Goal: Transaction & Acquisition: Purchase product/service

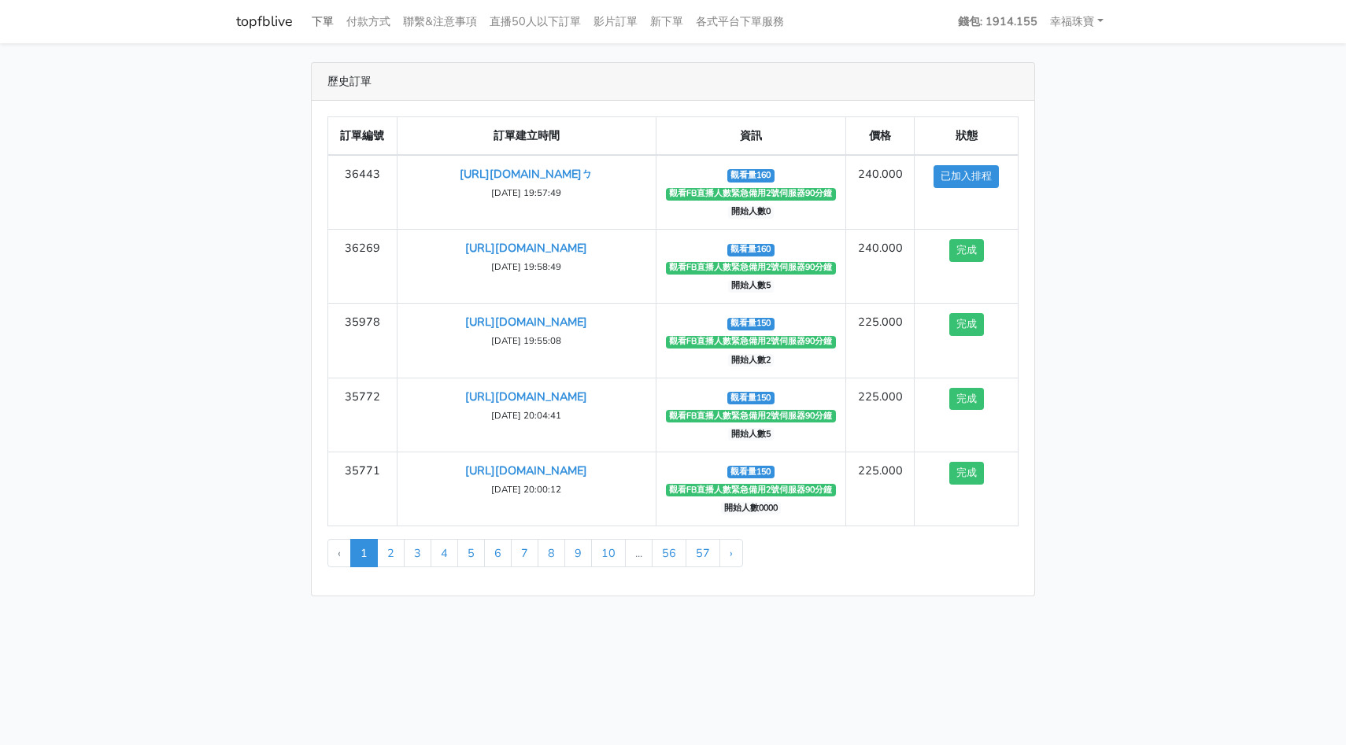
click at [328, 20] on link "下單" at bounding box center [322, 21] width 35 height 31
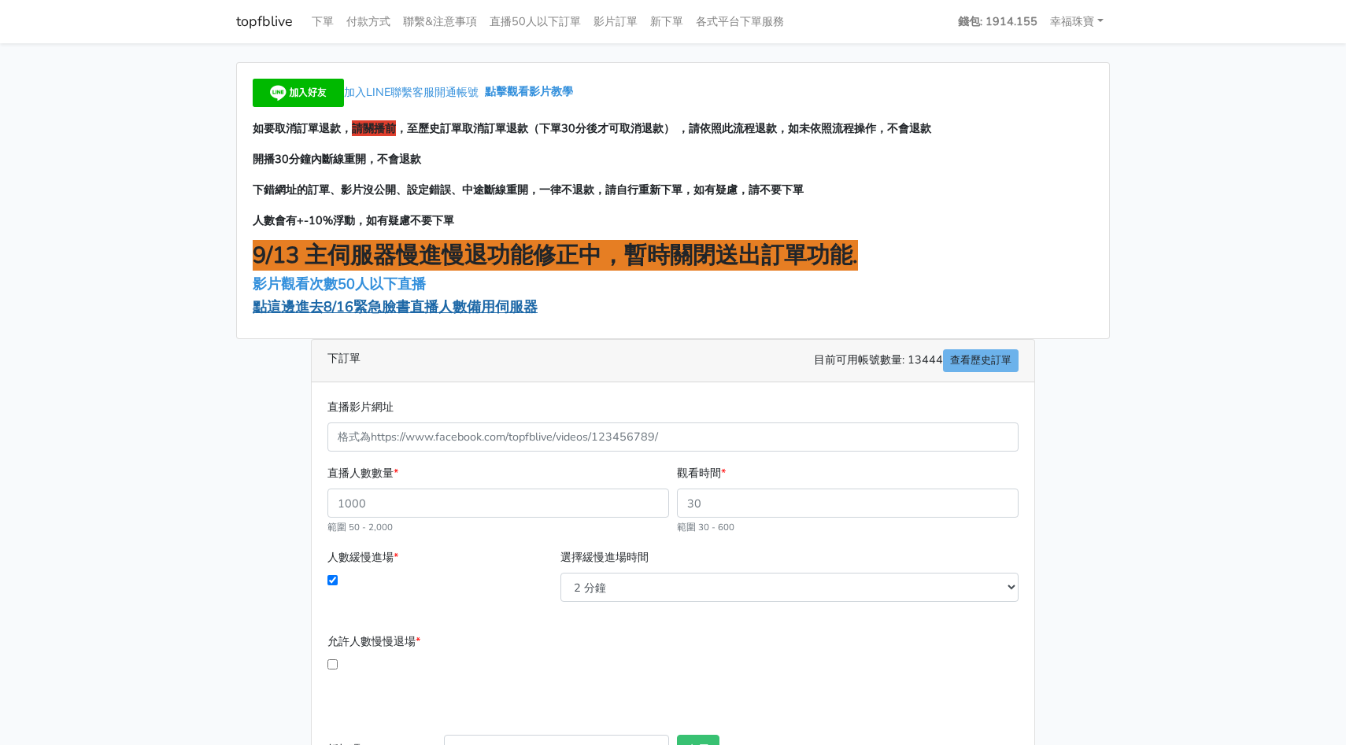
click at [397, 309] on span "點這邊進去8/16緊急臉書直播人數備用伺服器" at bounding box center [395, 306] width 285 height 19
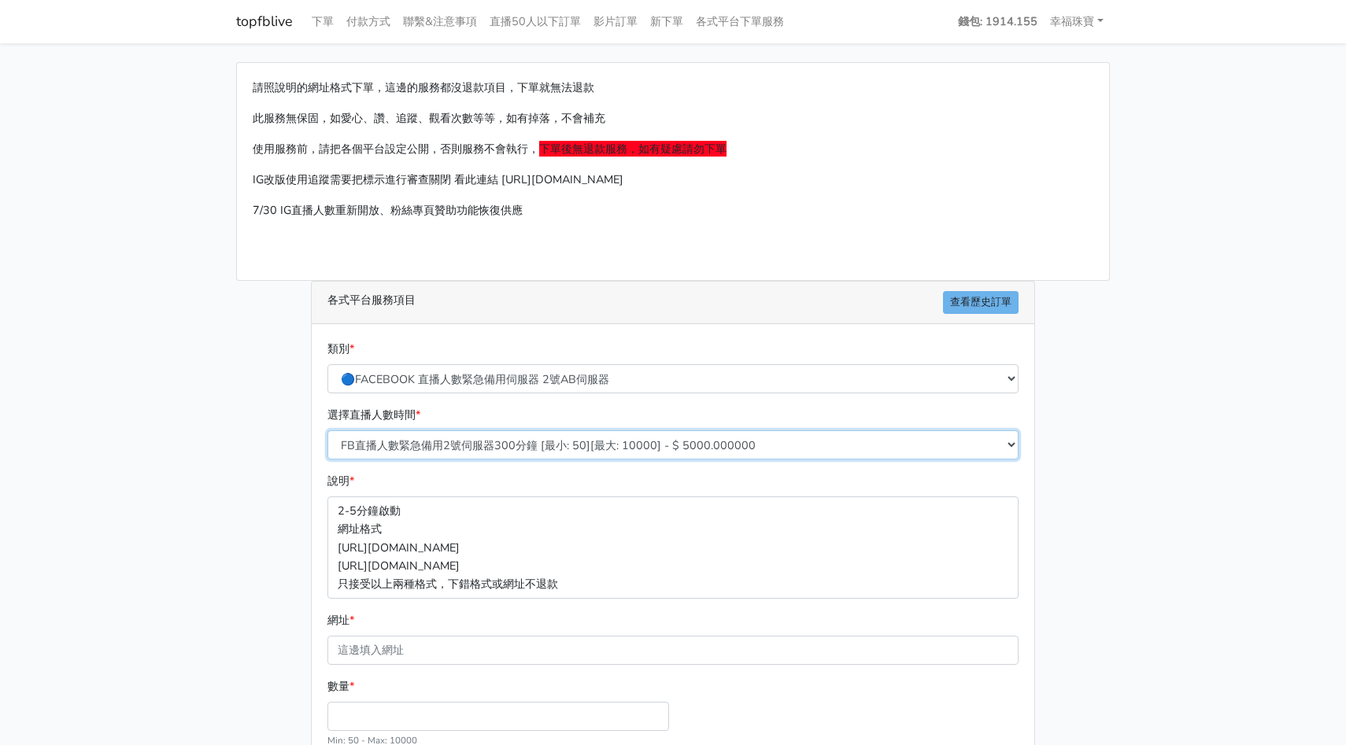
click at [430, 448] on select "FB直播人數緊急備用2號伺服器300分鐘 [最小: 50][最大: 10000] - $ 5000.000000 FB直播人數緊急備用2號伺服器60分鐘 [最…" at bounding box center [672, 444] width 691 height 29
select select "573"
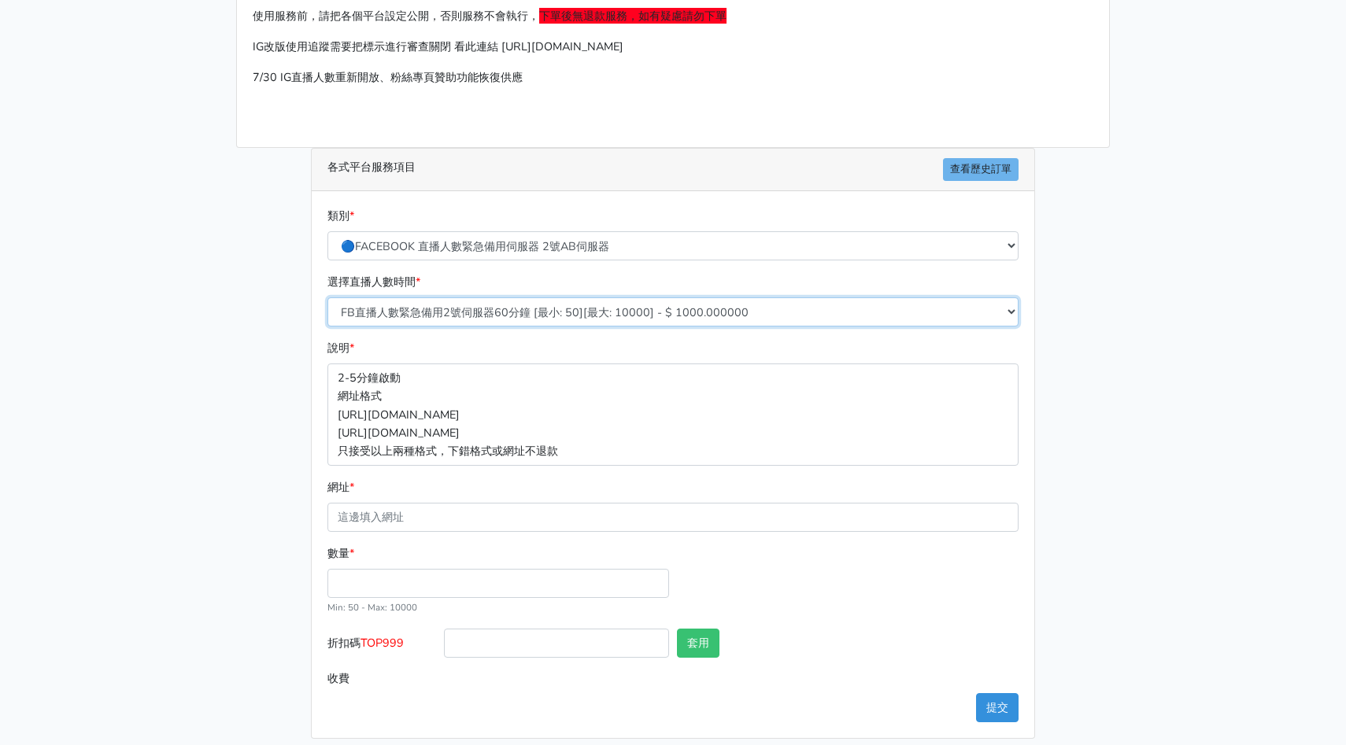
scroll to position [145, 0]
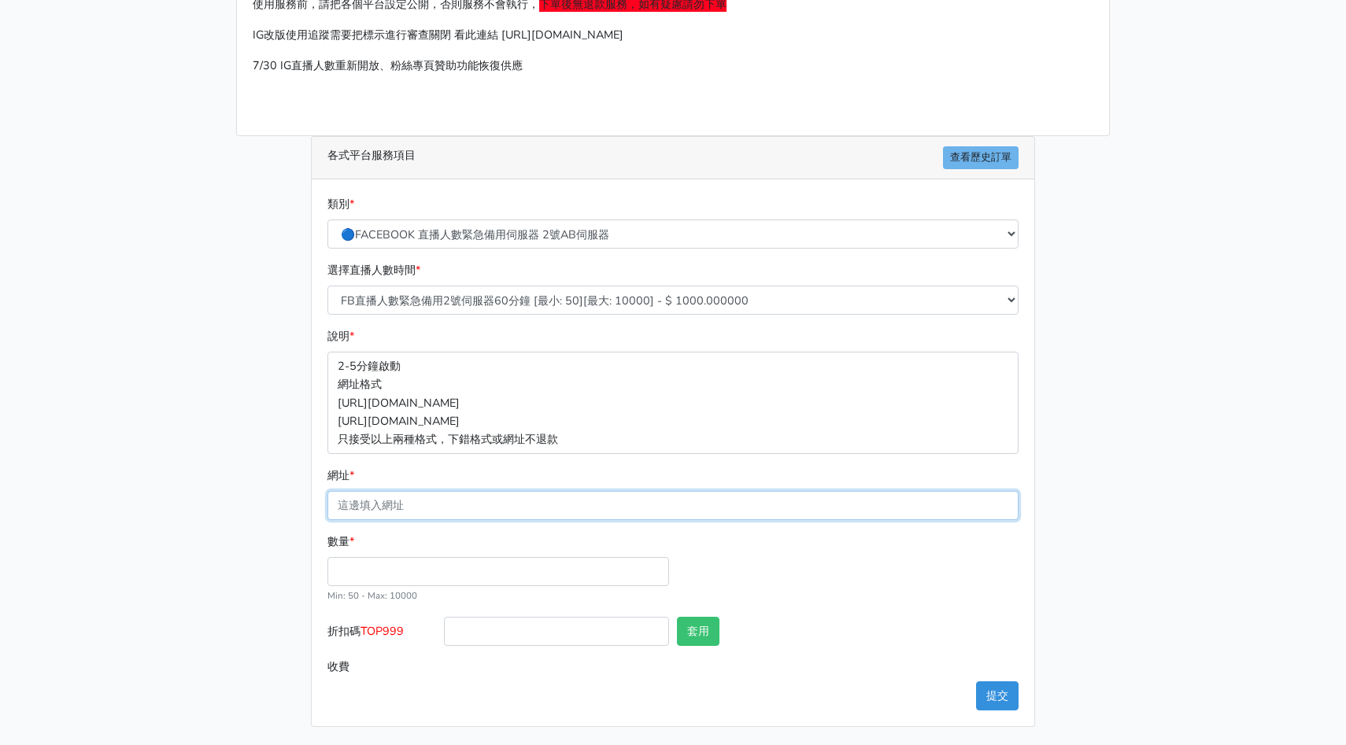
click at [427, 504] on input "網址 *" at bounding box center [672, 505] width 691 height 29
paste input "https://www.facebook.com/HommyJewelry/videos/680527991146248"
type input "https://www.facebook.com/HommyJewelry/videos/680527991146248"
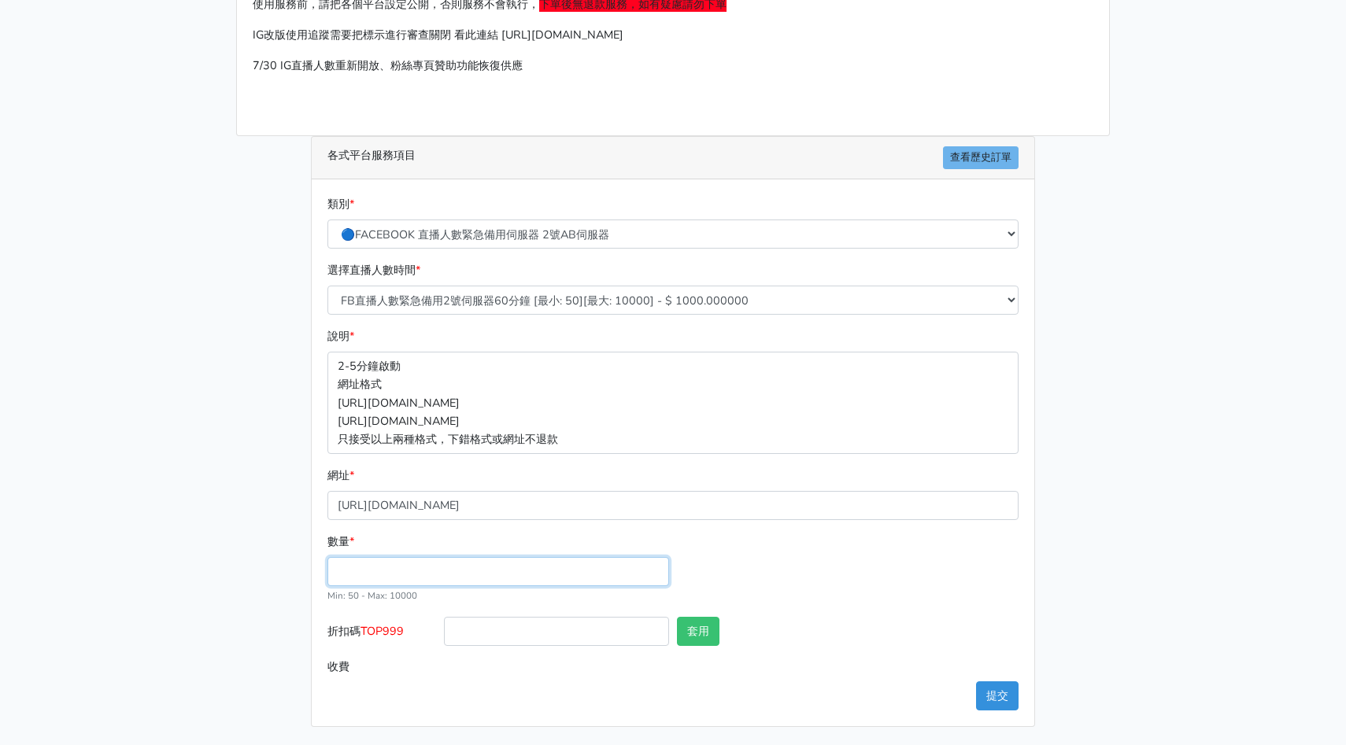
click at [604, 568] on input "數量 *" at bounding box center [498, 571] width 342 height 29
type input "100"
type input "100.000"
